Goal: Navigation & Orientation: Find specific page/section

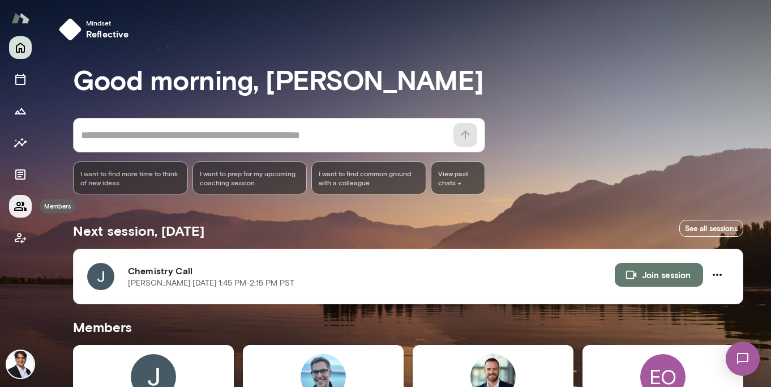
click at [16, 204] on icon "Members" at bounding box center [20, 206] width 12 height 9
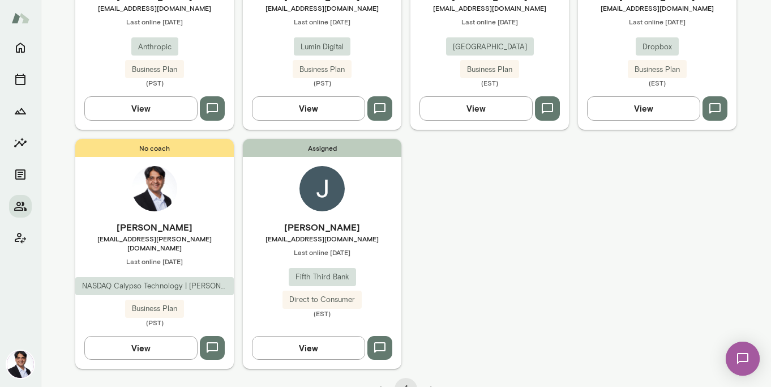
scroll to position [208, 0]
click at [332, 250] on span "Last online [DATE]" at bounding box center [322, 252] width 158 height 9
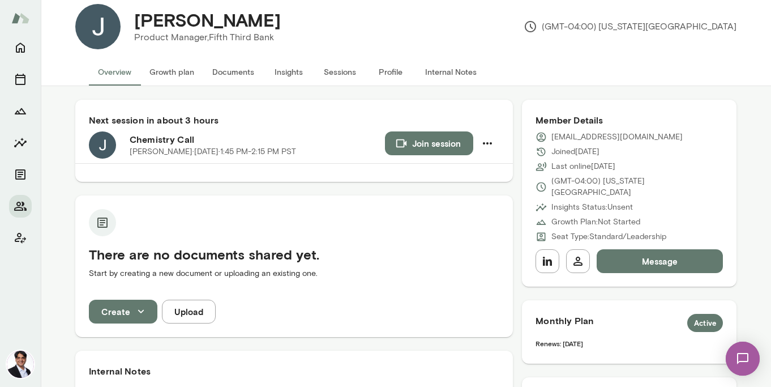
scroll to position [11, 0]
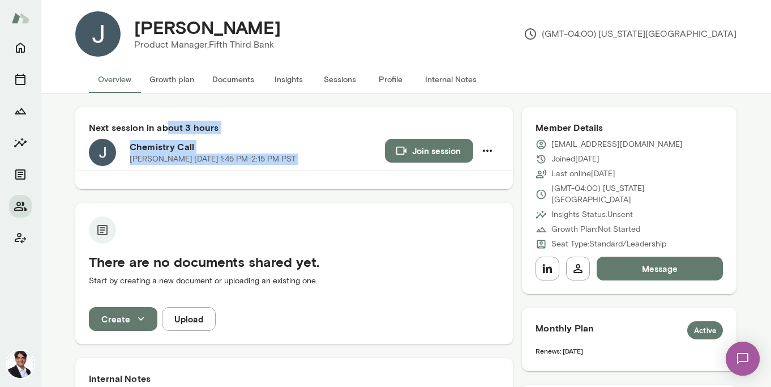
drag, startPoint x: 398, startPoint y: 213, endPoint x: 162, endPoint y: 114, distance: 255.5
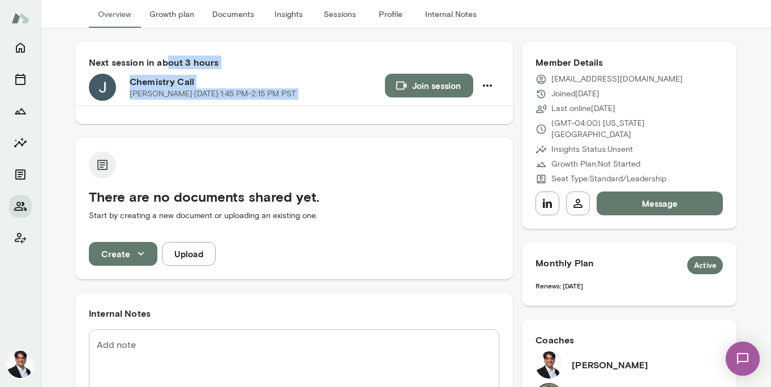
scroll to position [0, 0]
